Goal: Find specific page/section: Find specific page/section

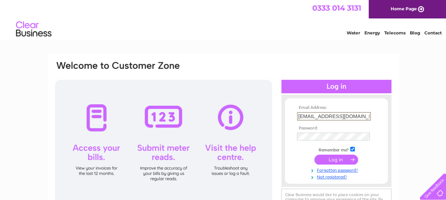
type input "[EMAIL_ADDRESS][DOMAIN_NAME]"
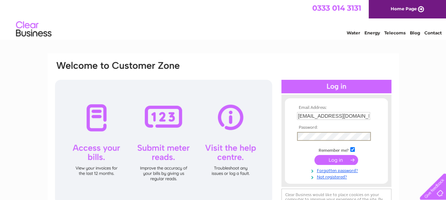
click at [331, 159] on input "submit" at bounding box center [337, 160] width 44 height 10
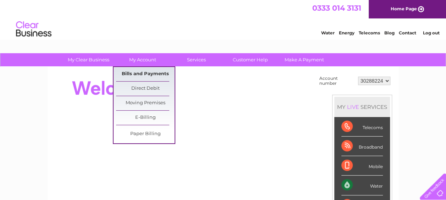
click at [148, 71] on link "Bills and Payments" at bounding box center [145, 74] width 59 height 14
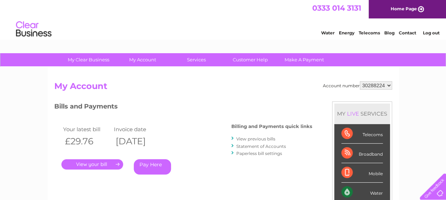
click at [93, 165] on link "." at bounding box center [92, 164] width 62 height 10
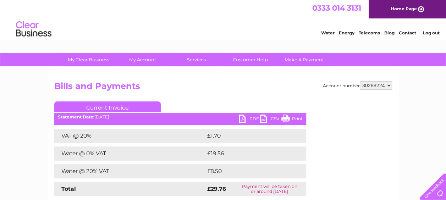
scroll to position [36, 0]
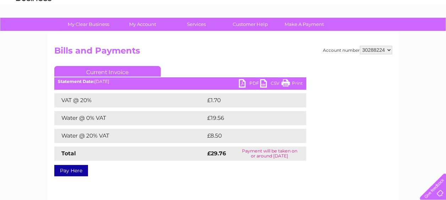
click at [251, 81] on link "PDF" at bounding box center [249, 84] width 21 height 10
